Goal: Information Seeking & Learning: Learn about a topic

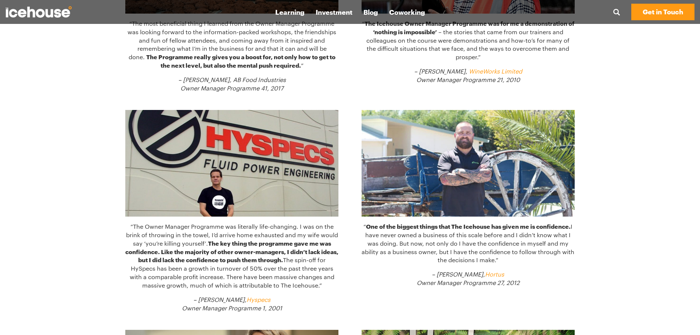
scroll to position [573, 0]
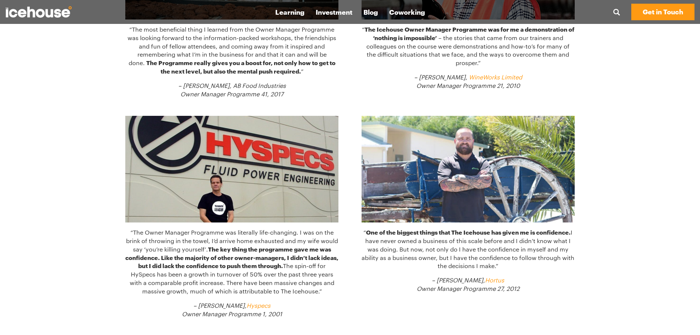
click at [599, 237] on div "“My Owner Manager Programme group was amazing, and part of it was the huge comm…" at bounding box center [350, 22] width 700 height 1075
click at [603, 242] on div "“My Owner Manager Programme group was amazing, and part of it was the huge comm…" at bounding box center [350, 22] width 700 height 1075
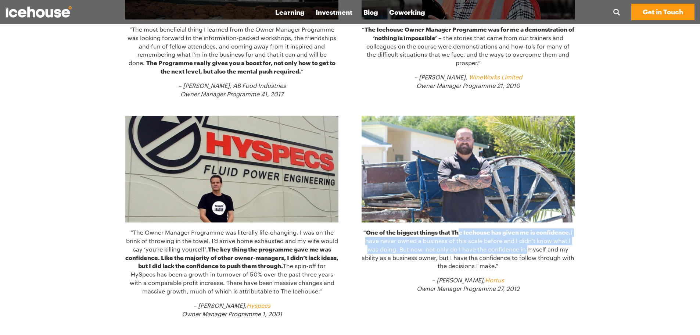
drag, startPoint x: 459, startPoint y: 235, endPoint x: 555, endPoint y: 246, distance: 96.5
click at [555, 246] on p "“ One of the biggest things that The Icehouse has given me is confidence. I hav…" at bounding box center [468, 249] width 213 height 42
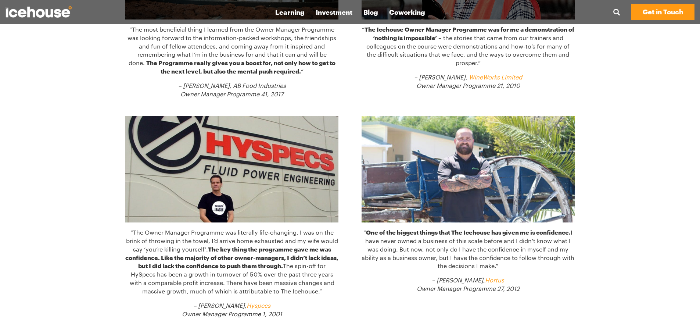
click at [627, 249] on div "“My Owner Manager Programme group was amazing, and part of it was the huge comm…" at bounding box center [350, 22] width 700 height 1075
drag, startPoint x: 423, startPoint y: 255, endPoint x: 396, endPoint y: 241, distance: 29.9
click at [389, 245] on p "“ One of the biggest things that The Icehouse has given me is confidence. I hav…" at bounding box center [468, 249] width 213 height 42
click at [633, 236] on div "“My Owner Manager Programme group was amazing, and part of it was the huge comm…" at bounding box center [350, 22] width 700 height 1075
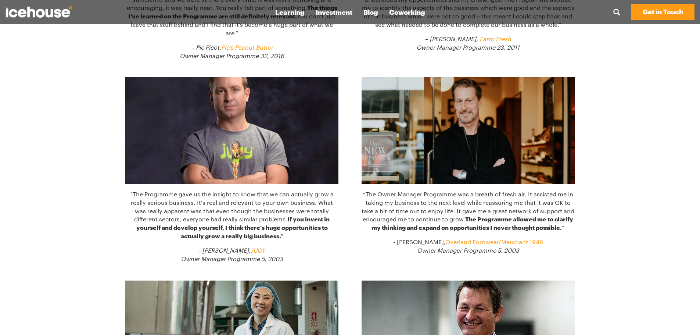
scroll to position [0, 0]
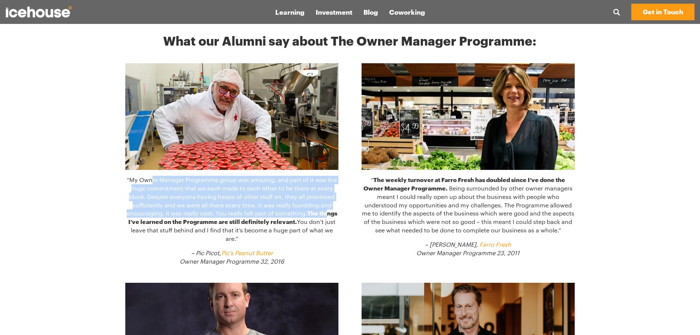
drag, startPoint x: 151, startPoint y: 182, endPoint x: 328, endPoint y: 214, distance: 179.5
click at [327, 214] on p "“My Owner Manager Programme group was amazing, and part of it was the huge comm…" at bounding box center [231, 209] width 213 height 67
click at [328, 214] on strong "The things I’ve learned on the Programme are still definitely relevant." at bounding box center [232, 216] width 209 height 15
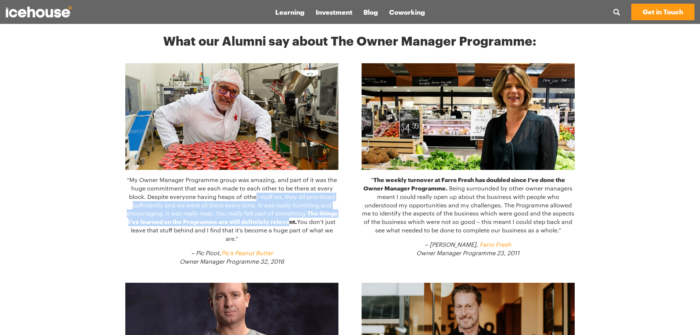
drag, startPoint x: 255, startPoint y: 197, endPoint x: 312, endPoint y: 230, distance: 65.0
click at [308, 229] on p "“My Owner Manager Programme group was amazing, and part of it was the huge comm…" at bounding box center [231, 209] width 213 height 67
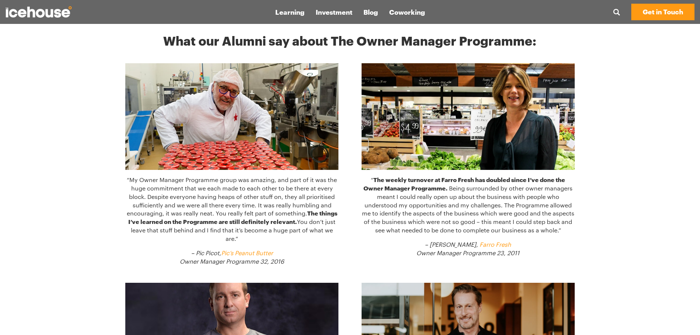
click at [326, 230] on p "“My Owner Manager Programme group was amazing, and part of it was the huge comm…" at bounding box center [231, 209] width 213 height 67
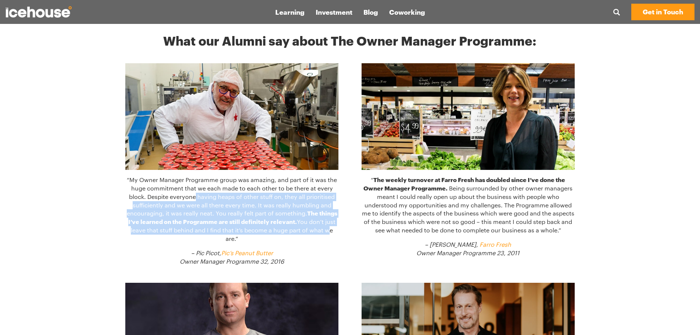
drag, startPoint x: 326, startPoint y: 230, endPoint x: 191, endPoint y: 198, distance: 138.6
click at [192, 199] on p "“My Owner Manager Programme group was amazing, and part of it was the huge comm…" at bounding box center [231, 209] width 213 height 67
click at [278, 218] on strong "The things I’ve learned on the Programme are still definitely relevant." at bounding box center [232, 216] width 209 height 15
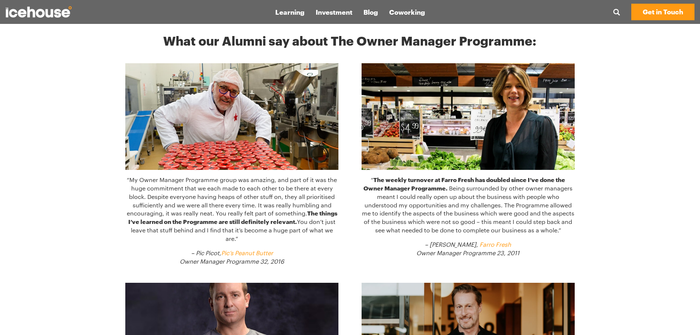
drag, startPoint x: 544, startPoint y: 208, endPoint x: 490, endPoint y: 196, distance: 55.3
click at [504, 200] on p "“ The weekly turnover at Farro Fresh has doubled since I’ve done the Owner Mana…" at bounding box center [468, 205] width 213 height 59
click at [488, 196] on p "“ The weekly turnover at Farro Fresh has doubled since I’ve done the Owner Mana…" at bounding box center [468, 205] width 213 height 59
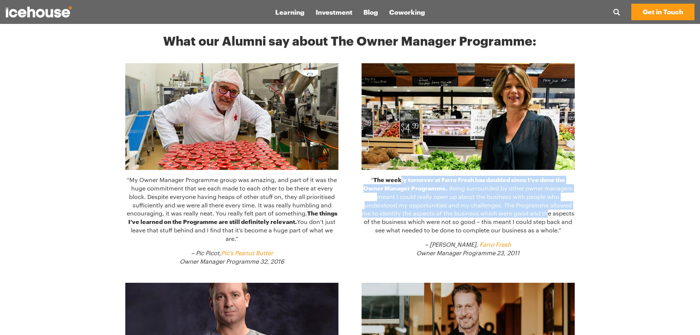
drag, startPoint x: 401, startPoint y: 180, endPoint x: 559, endPoint y: 215, distance: 161.8
click at [559, 215] on p "“ The weekly turnover at Farro Fresh has doubled since I’ve done the Owner Mana…" at bounding box center [468, 205] width 213 height 59
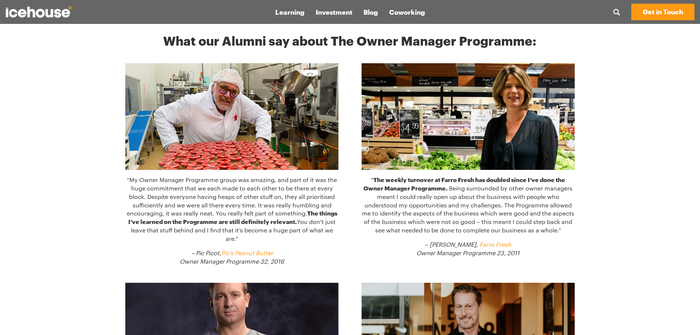
drag, startPoint x: 616, startPoint y: 228, endPoint x: 628, endPoint y: 217, distance: 15.6
click at [439, 211] on p "“ The weekly turnover at Farro Fresh has doubled since I’ve done the Owner Mana…" at bounding box center [468, 205] width 213 height 59
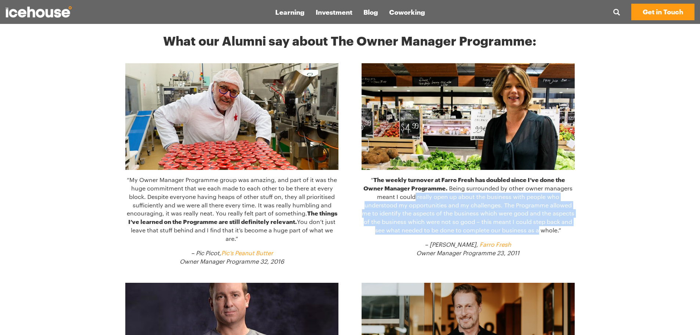
drag, startPoint x: 439, startPoint y: 205, endPoint x: 630, endPoint y: 233, distance: 193.1
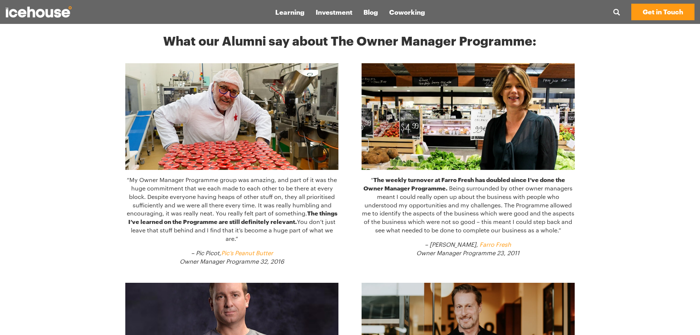
drag, startPoint x: 610, startPoint y: 209, endPoint x: 586, endPoint y: 11, distance: 199.9
